Goal: Task Accomplishment & Management: Manage account settings

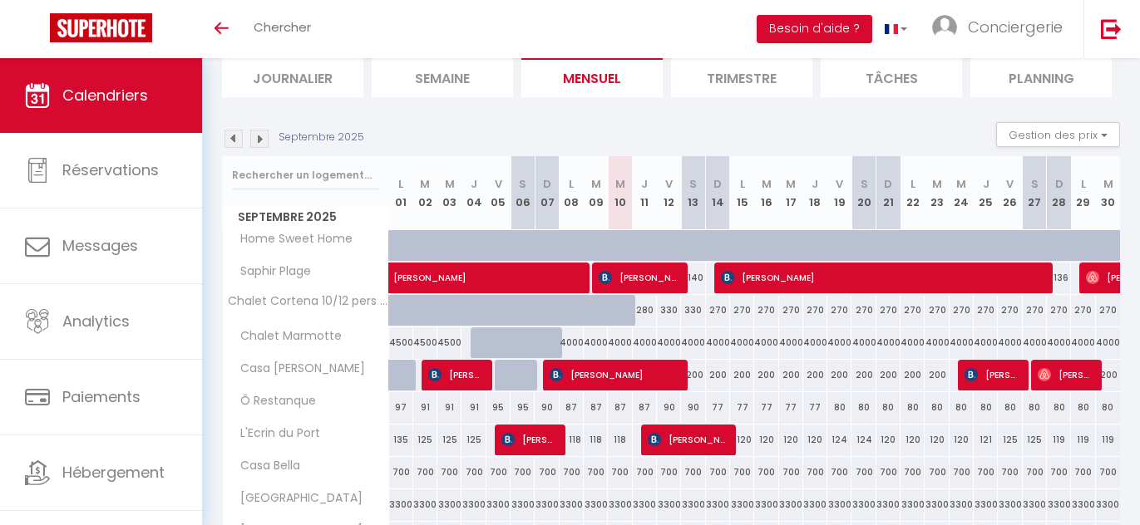
click at [254, 138] on img at bounding box center [259, 139] width 18 height 18
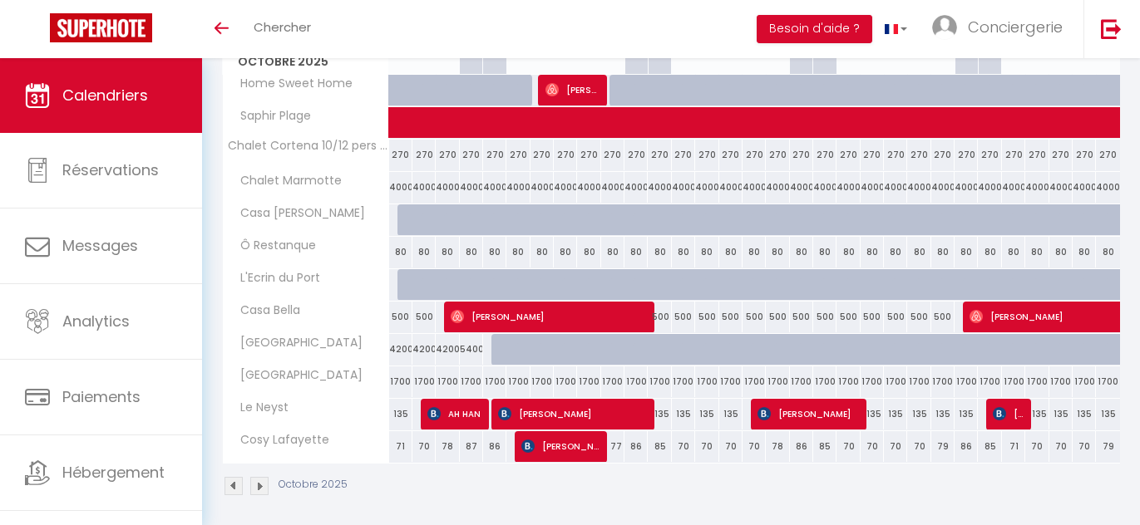
scroll to position [279, 0]
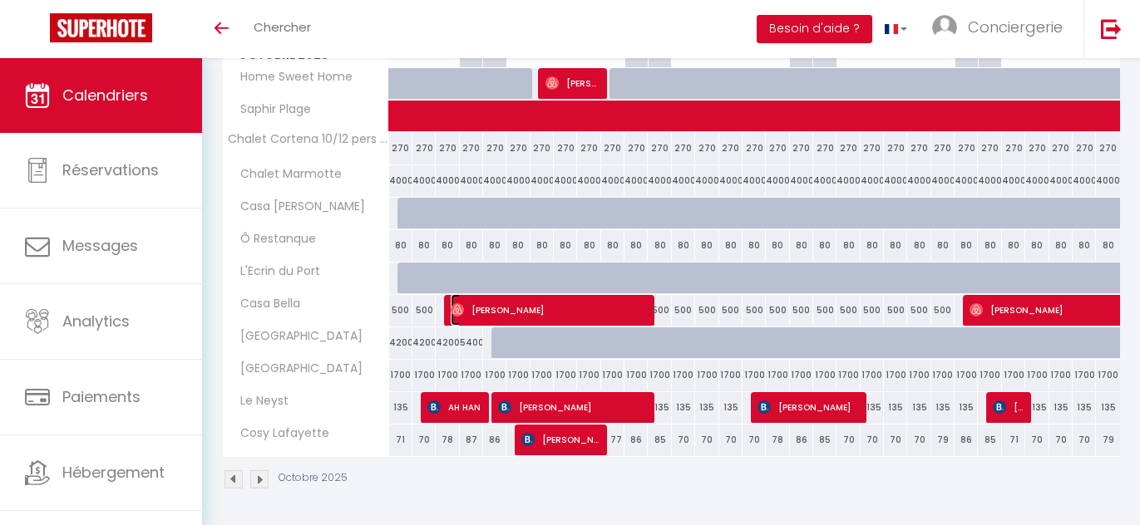
click at [591, 316] on span "Torsten Hallier" at bounding box center [548, 310] width 194 height 32
select select "OK"
select select "0"
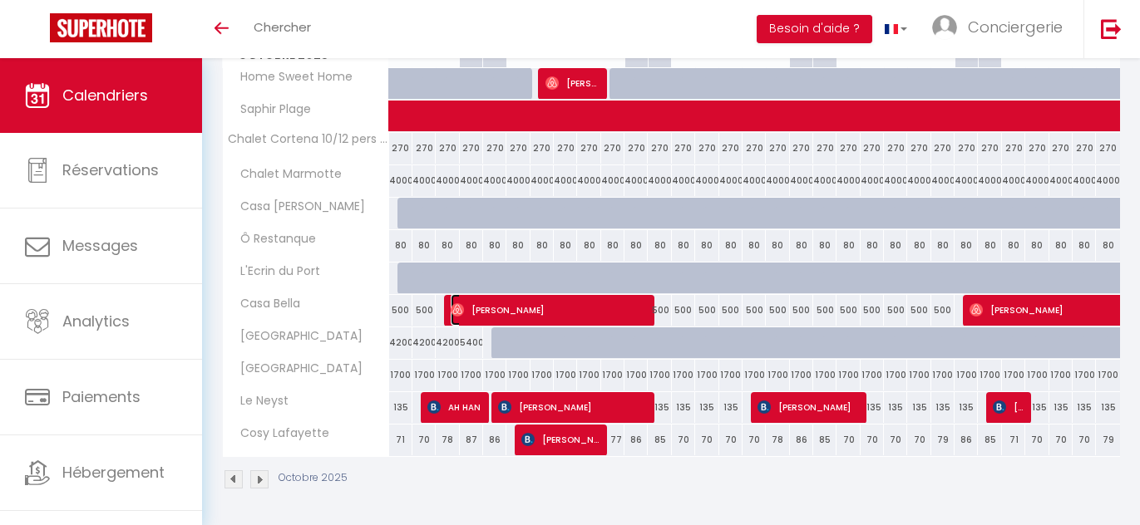
select select "1"
select select
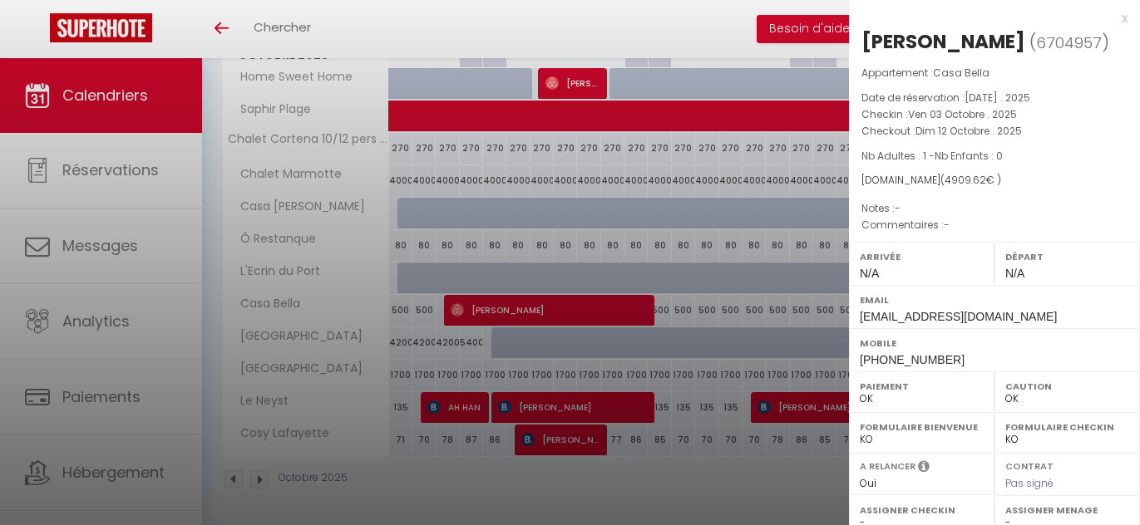
click at [708, 308] on div at bounding box center [570, 262] width 1140 height 525
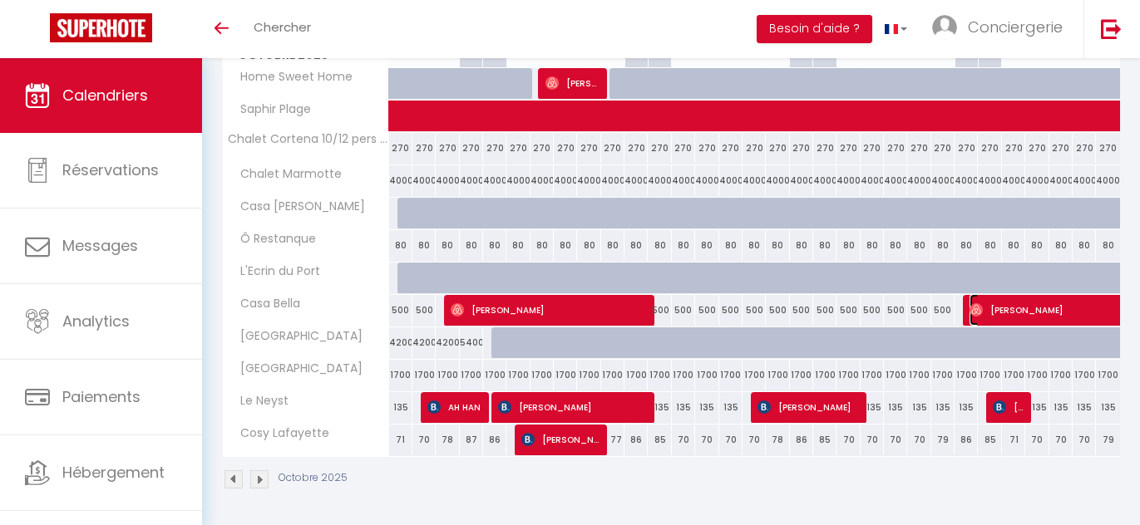
click at [1036, 313] on span "Benoit Bagarry" at bounding box center [1103, 310] width 268 height 32
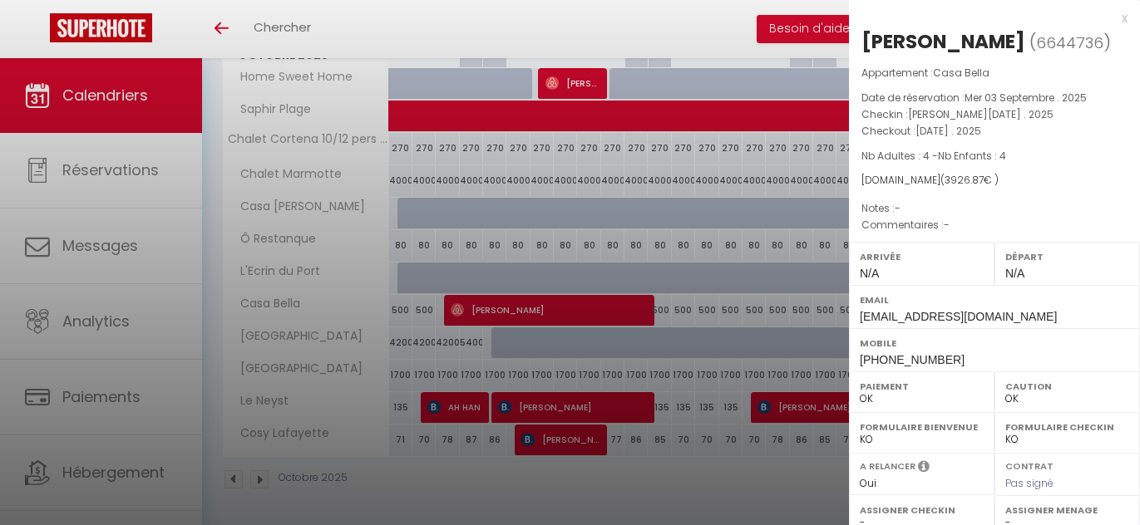
click at [728, 351] on div at bounding box center [570, 262] width 1140 height 525
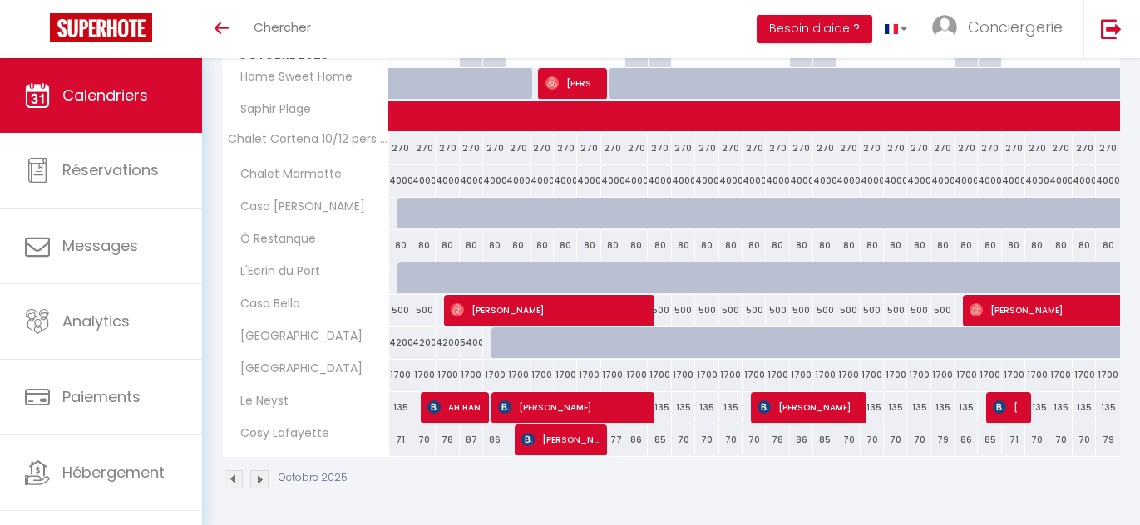
scroll to position [0, 0]
